Goal: Information Seeking & Learning: Understand process/instructions

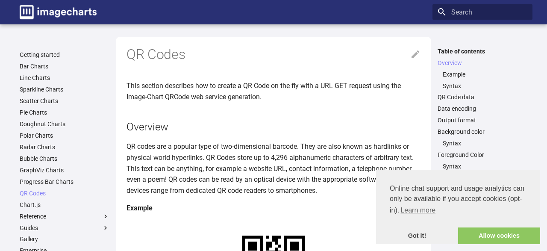
scroll to position [174, 0]
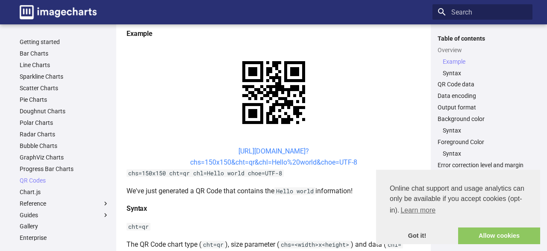
click at [250, 151] on link "[URL][DOMAIN_NAME]? chs=150x150&cht=qr&chl=Hello%20world&choe=UTF-8" at bounding box center [273, 156] width 167 height 19
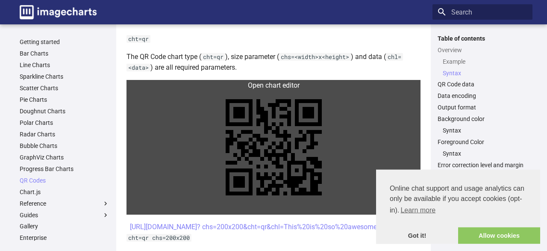
scroll to position [392, 0]
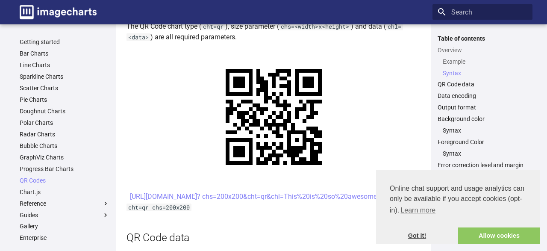
click at [417, 236] on link "Got it!" at bounding box center [417, 235] width 82 height 17
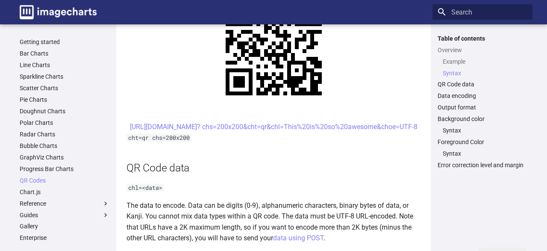
scroll to position [436, 0]
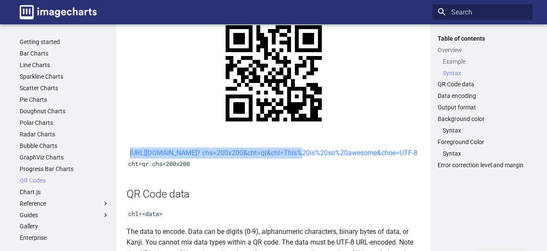
drag, startPoint x: 220, startPoint y: 154, endPoint x: 223, endPoint y: 166, distance: 12.6
click at [223, 158] on center "[URL][DOMAIN_NAME]? chs=200x200&cht=qr&chl=This%20is%20so%20awesome&choe=UTF-8" at bounding box center [273, 152] width 294 height 11
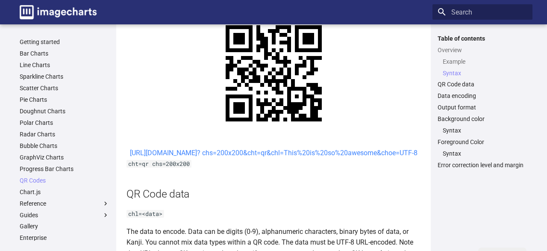
drag, startPoint x: 250, startPoint y: 190, endPoint x: 231, endPoint y: 165, distance: 31.1
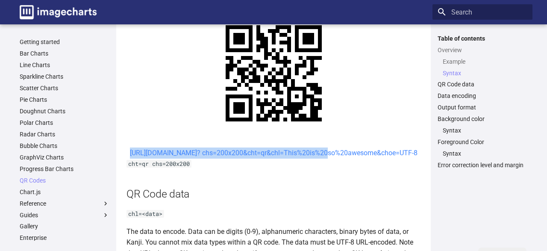
drag, startPoint x: 220, startPoint y: 152, endPoint x: 247, endPoint y: 164, distance: 29.7
click at [247, 158] on center "[URL][DOMAIN_NAME]? chs=200x200&cht=qr&chl=This%20is%20so%20awesome&choe=UTF-8" at bounding box center [273, 152] width 294 height 11
copy link "https://image-charts.com/chart? chs=200x200&cht=qr&chl="
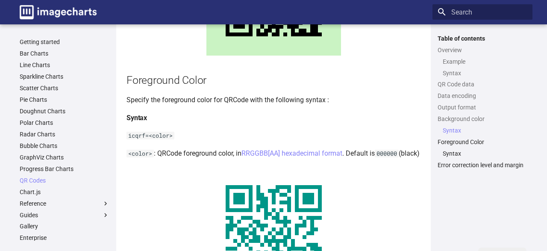
scroll to position [1394, 0]
